Goal: Task Accomplishment & Management: Use online tool/utility

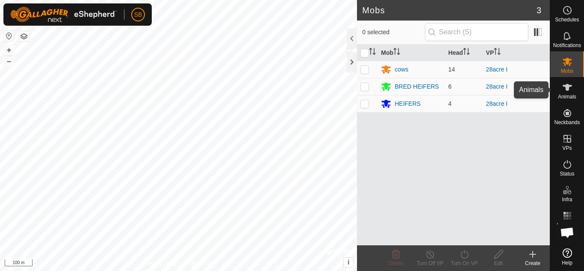
click at [572, 91] on icon at bounding box center [568, 87] width 10 height 10
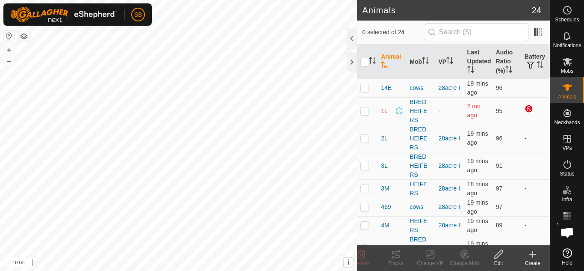
click at [371, 65] on th at bounding box center [367, 61] width 21 height 35
click at [365, 60] on input "checkbox" at bounding box center [365, 62] width 9 height 9
checkbox input "true"
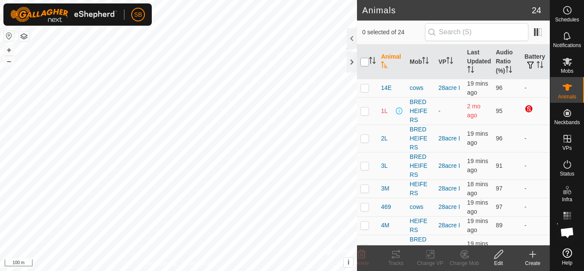
checkbox input "true"
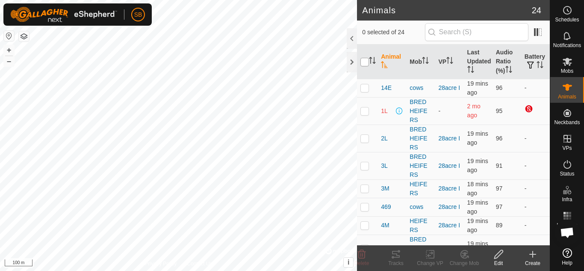
checkbox input "true"
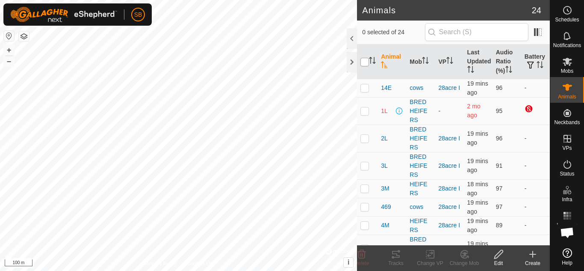
checkbox input "true"
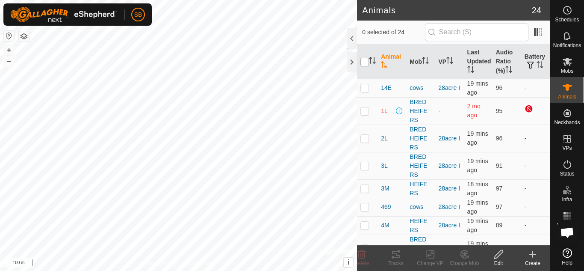
checkbox input "true"
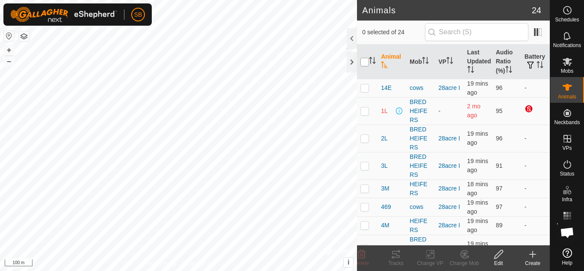
checkbox input "true"
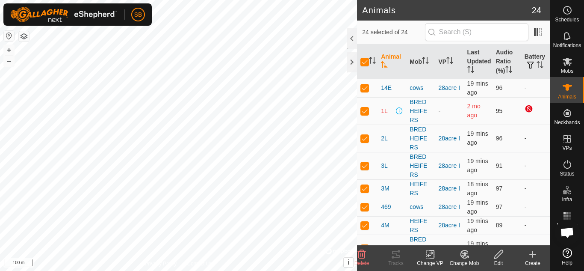
click at [366, 114] on p-checkbox at bounding box center [365, 110] width 9 height 7
checkbox input "false"
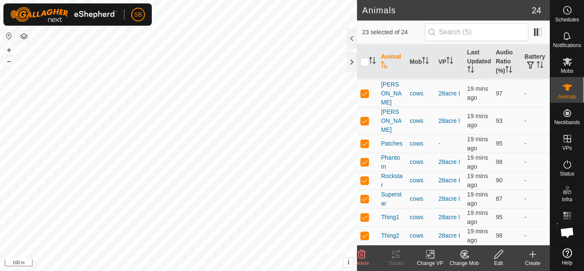
scroll to position [439, 0]
click at [361, 147] on p-checkbox at bounding box center [365, 143] width 9 height 7
checkbox input "false"
click at [436, 255] on icon at bounding box center [430, 254] width 11 height 10
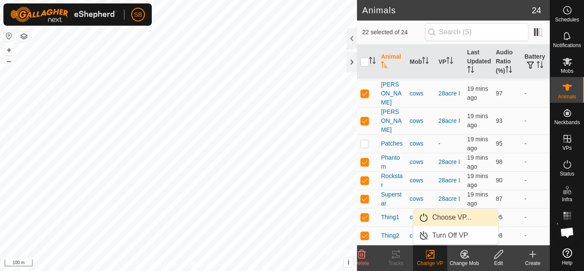
click at [451, 216] on link "Choose VP..." at bounding box center [456, 217] width 85 height 17
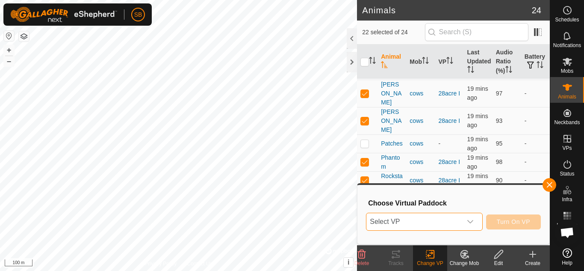
click at [449, 220] on span "Select VP" at bounding box center [414, 221] width 95 height 17
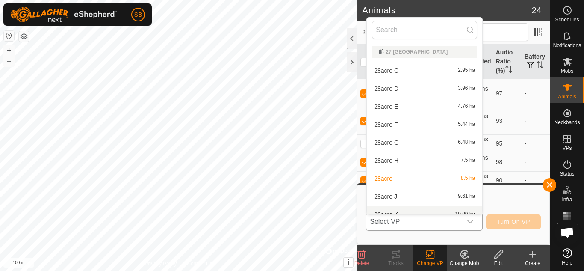
scroll to position [9, 0]
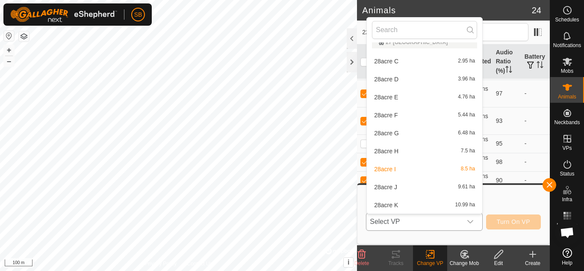
click at [418, 190] on li "28acre J 9.61 ha" at bounding box center [425, 186] width 116 height 17
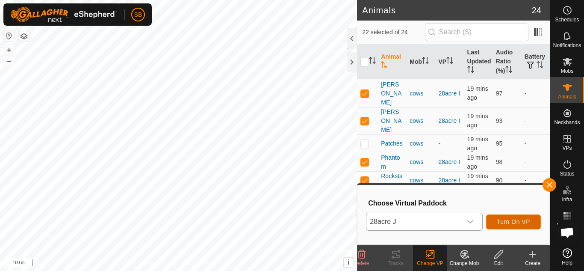
click at [504, 216] on button "Turn On VP" at bounding box center [513, 221] width 55 height 15
